Goal: Find specific page/section: Find specific page/section

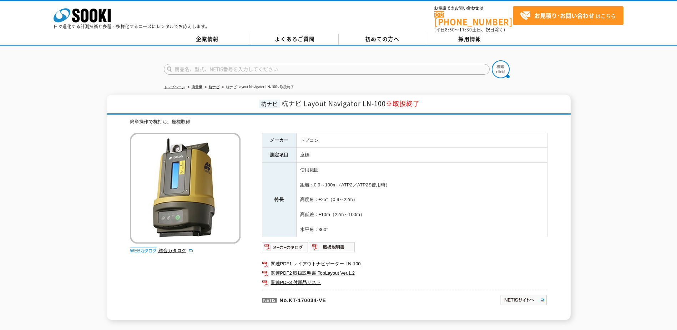
click at [215, 66] on input "text" at bounding box center [327, 69] width 326 height 11
type input "杭ナビ"
click at [492, 60] on button at bounding box center [501, 69] width 18 height 18
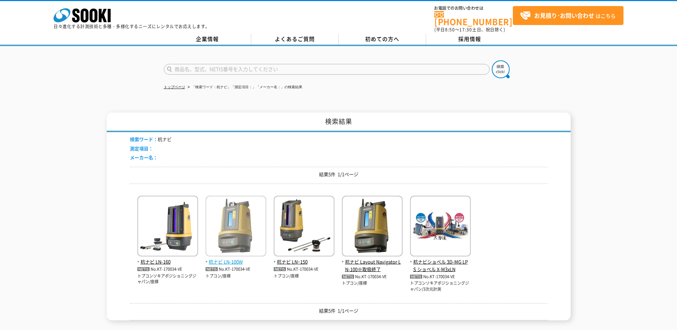
click at [238, 231] on img at bounding box center [236, 227] width 61 height 62
